Goal: Browse casually

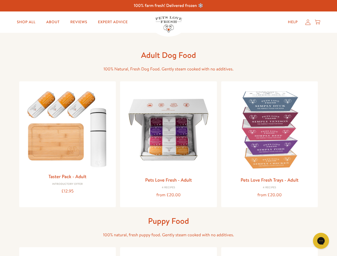
click at [321, 241] on icon "Gorgias live chat" at bounding box center [321, 240] width 5 height 5
